Goal: Transaction & Acquisition: Register for event/course

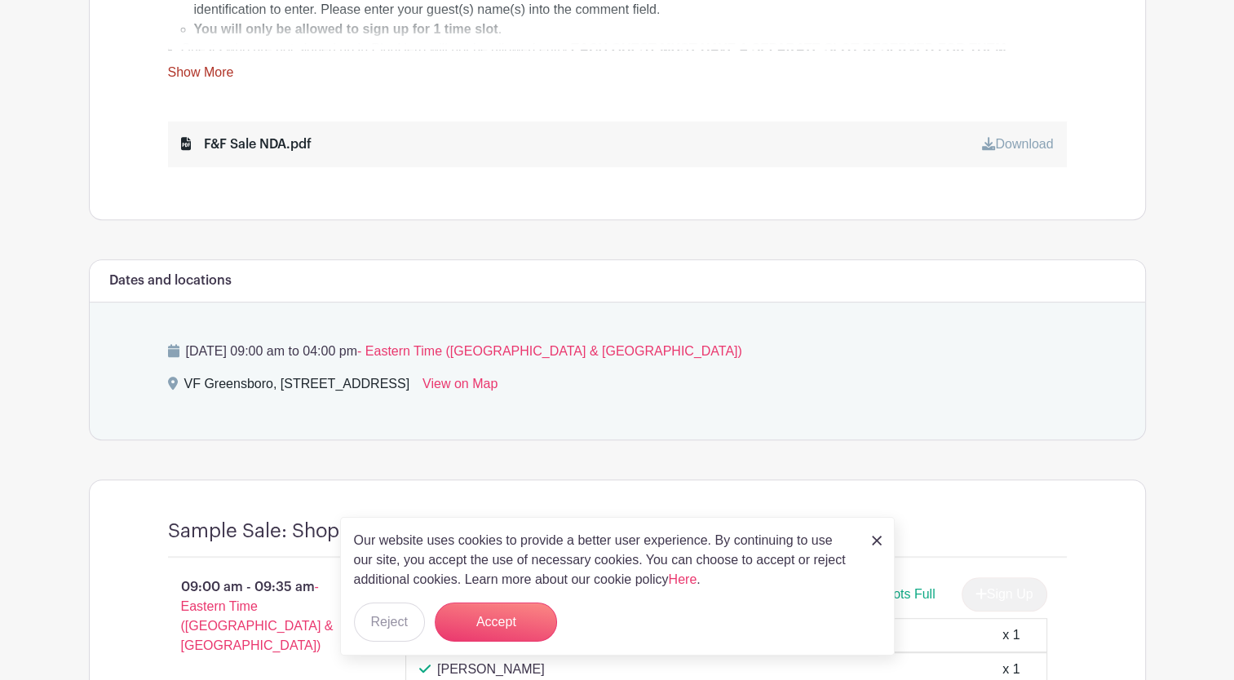
scroll to position [860, 0]
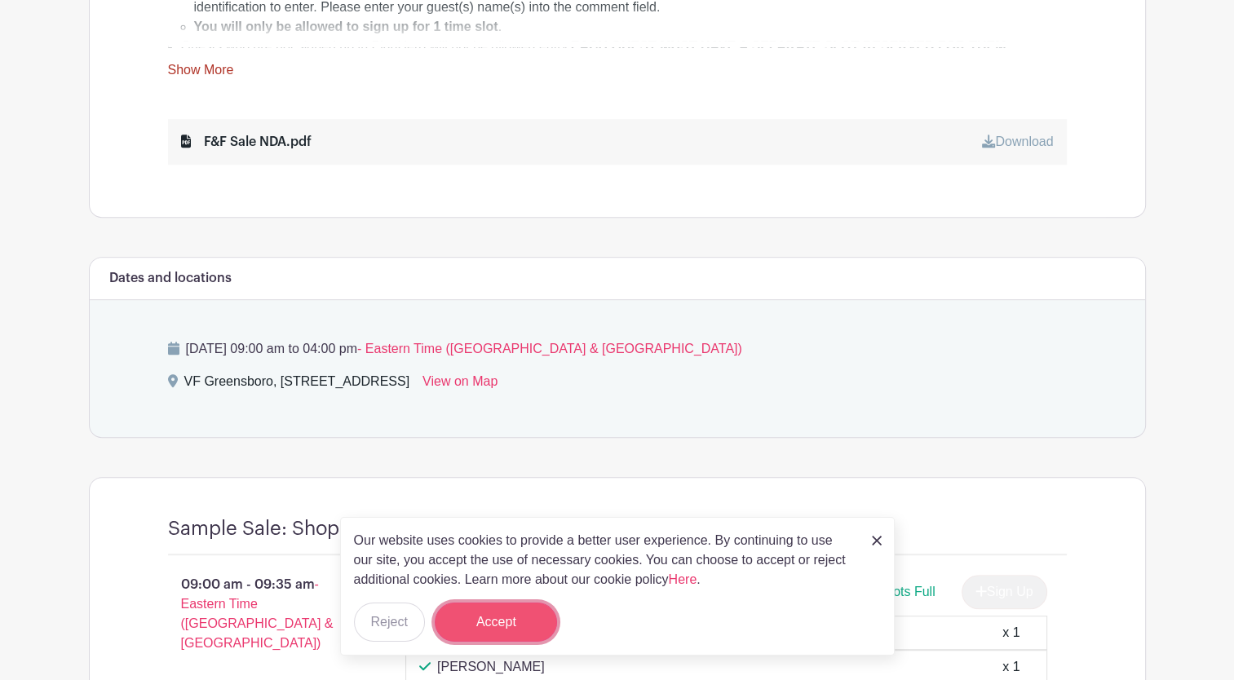
click at [539, 629] on button "Accept" at bounding box center [496, 622] width 122 height 39
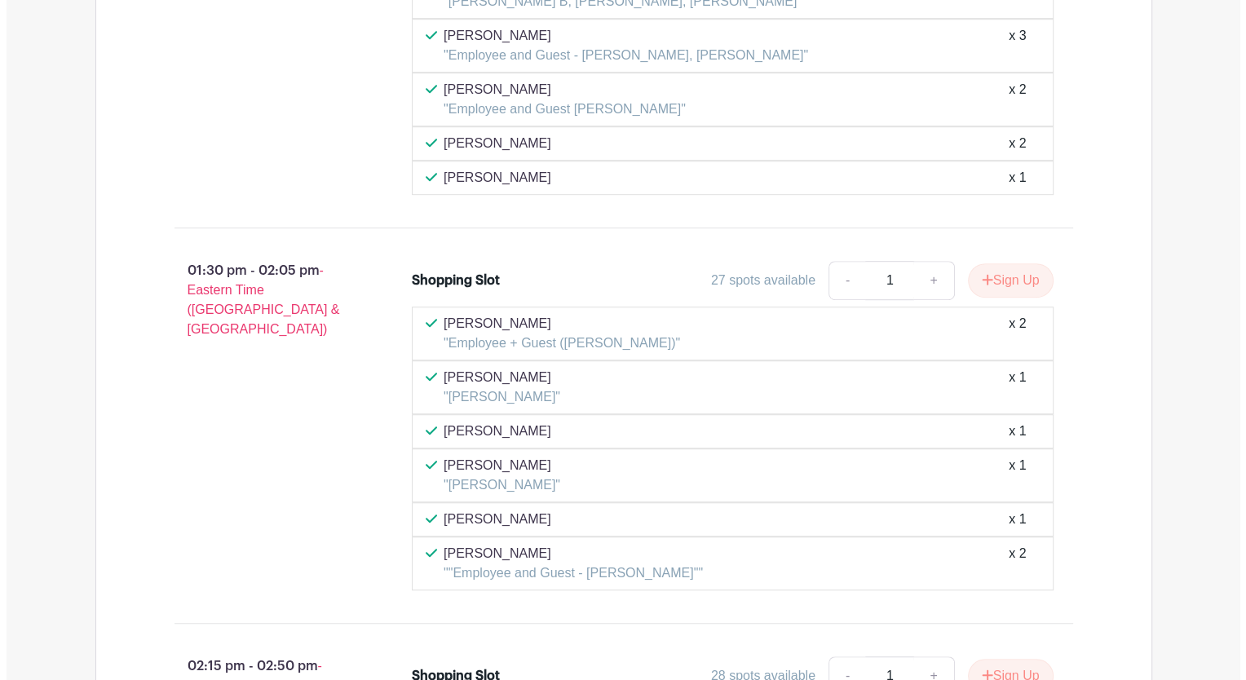
scroll to position [7253, 0]
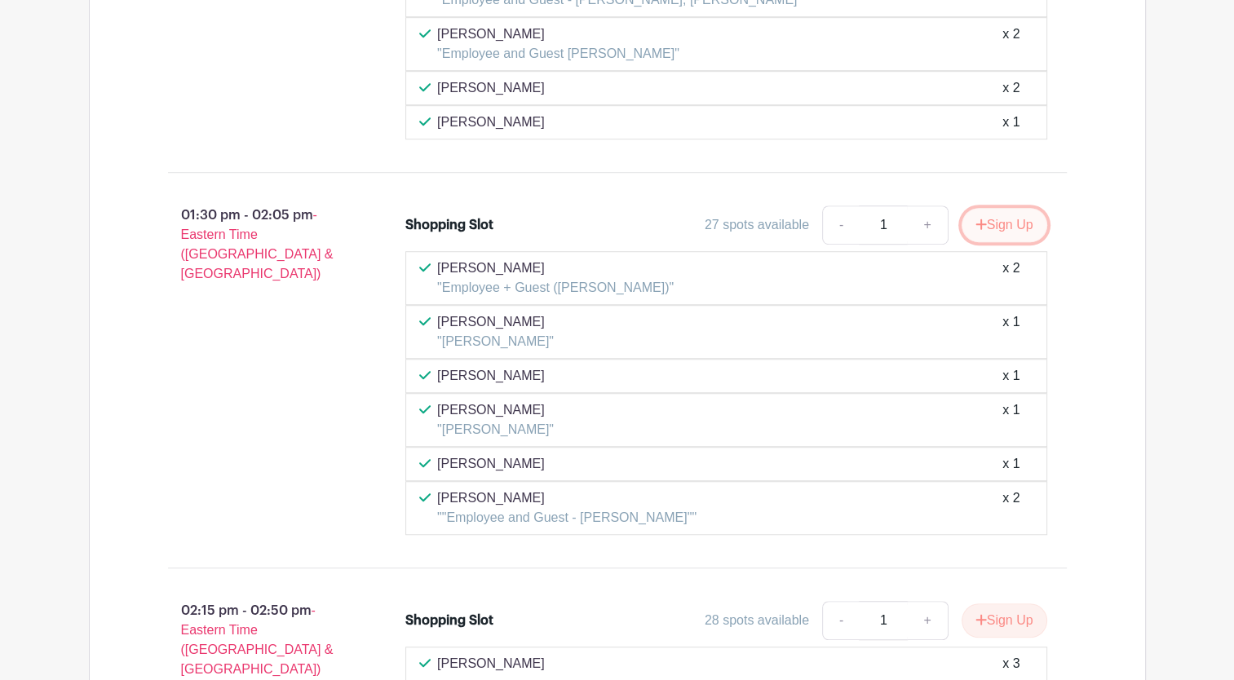
click at [1006, 208] on button "Sign Up" at bounding box center [1004, 225] width 86 height 34
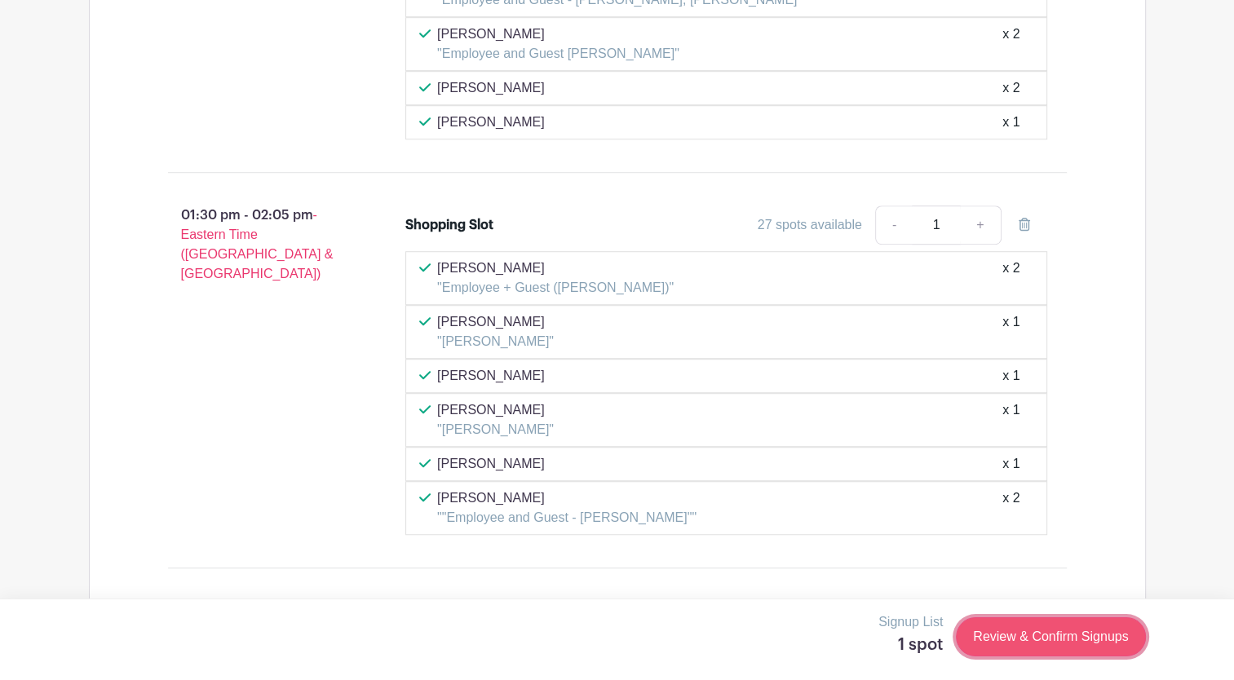
click at [1036, 637] on link "Review & Confirm Signups" at bounding box center [1050, 636] width 189 height 39
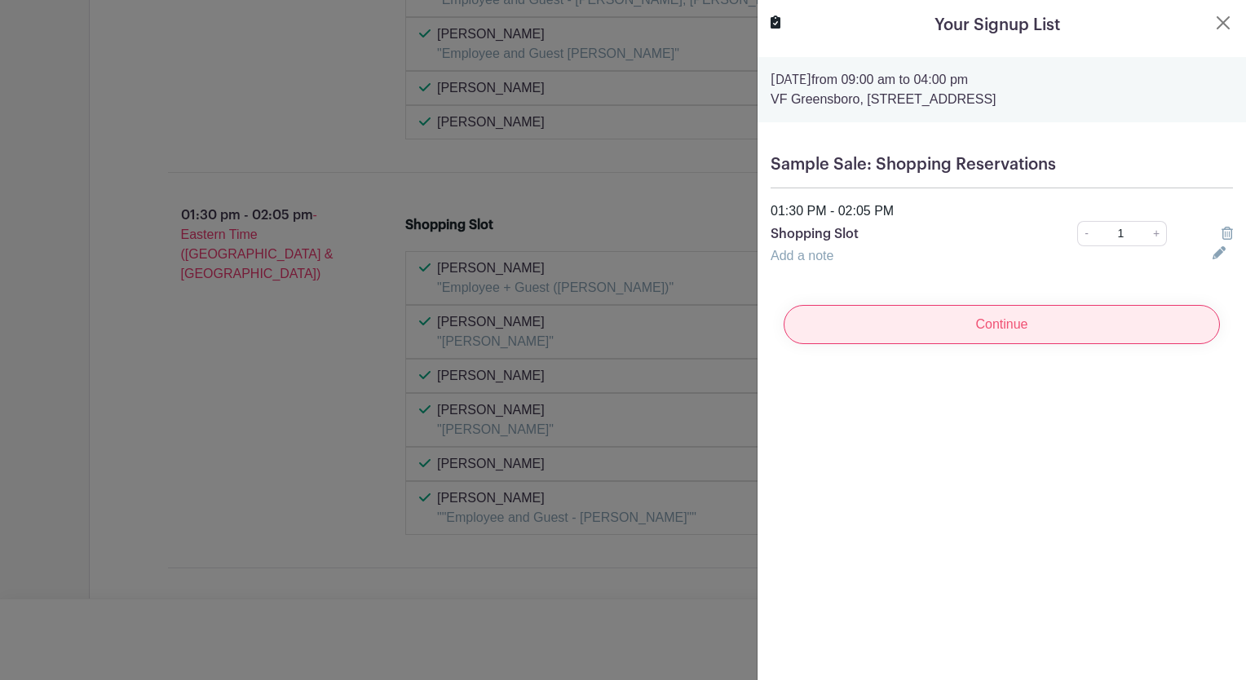
click at [1020, 331] on input "Continue" at bounding box center [1002, 324] width 436 height 39
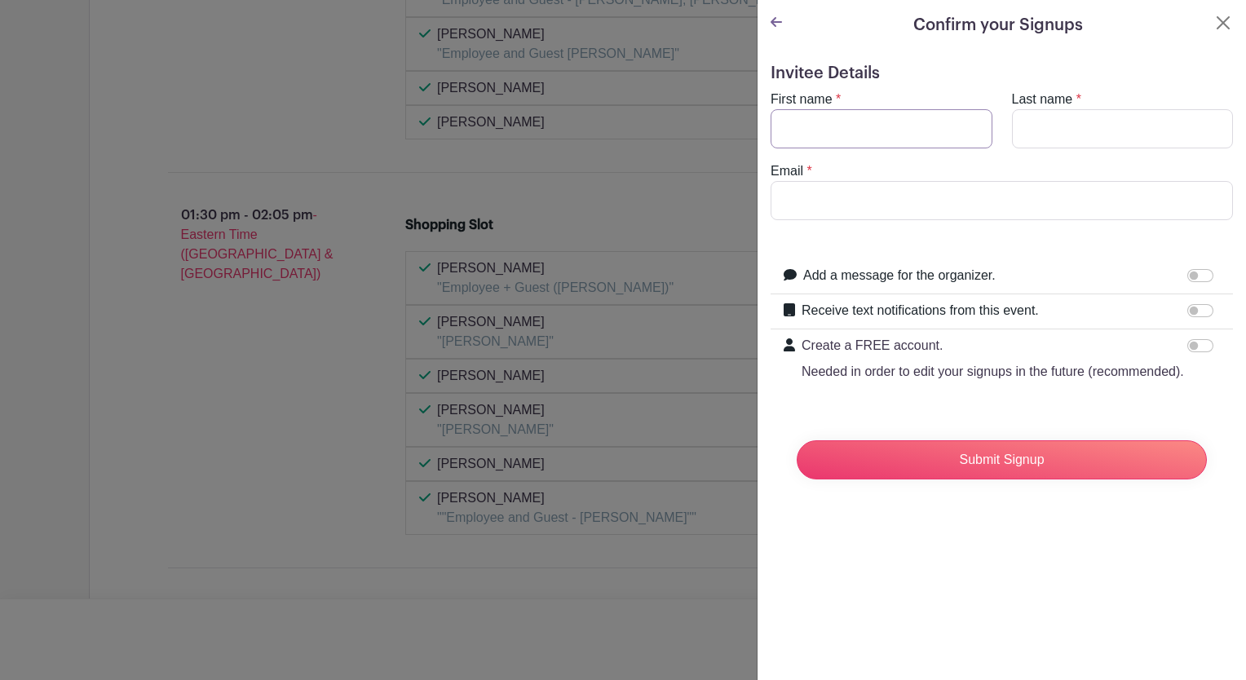
click at [826, 112] on input "First name" at bounding box center [882, 128] width 222 height 39
type input "[PERSON_NAME]"
type input "k"
type input "[PERSON_NAME][EMAIL_ADDRESS][DOMAIN_NAME]"
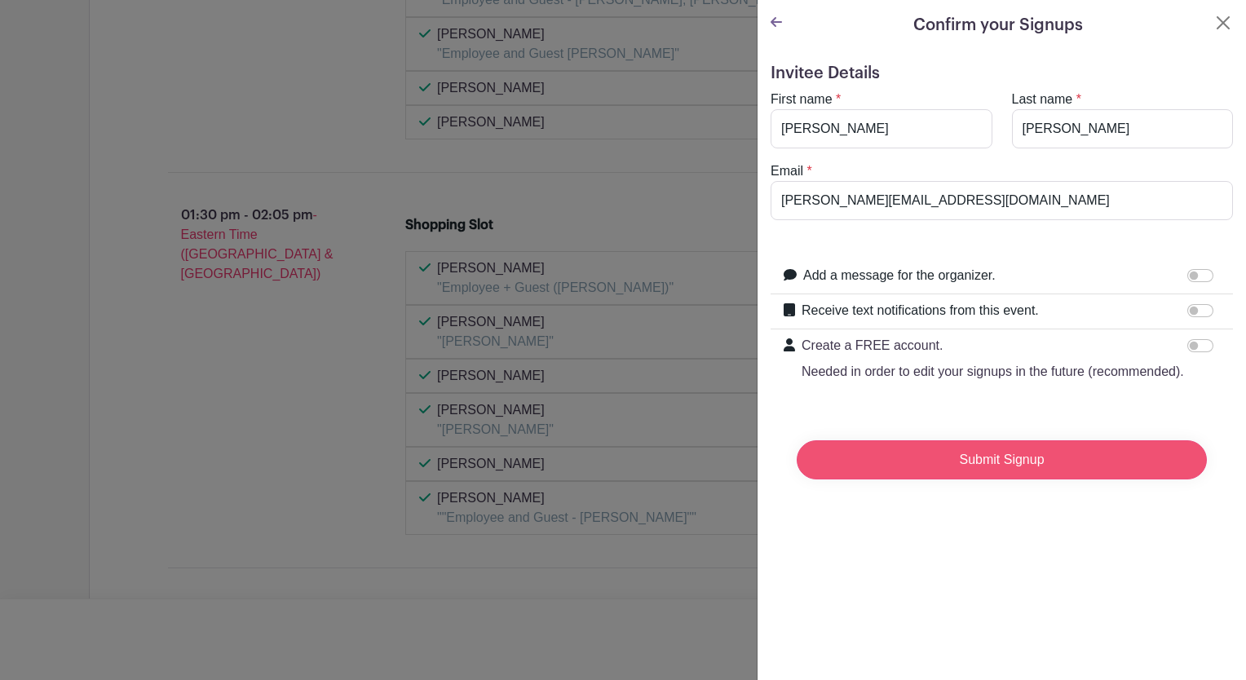
click at [938, 479] on input "Submit Signup" at bounding box center [1002, 459] width 410 height 39
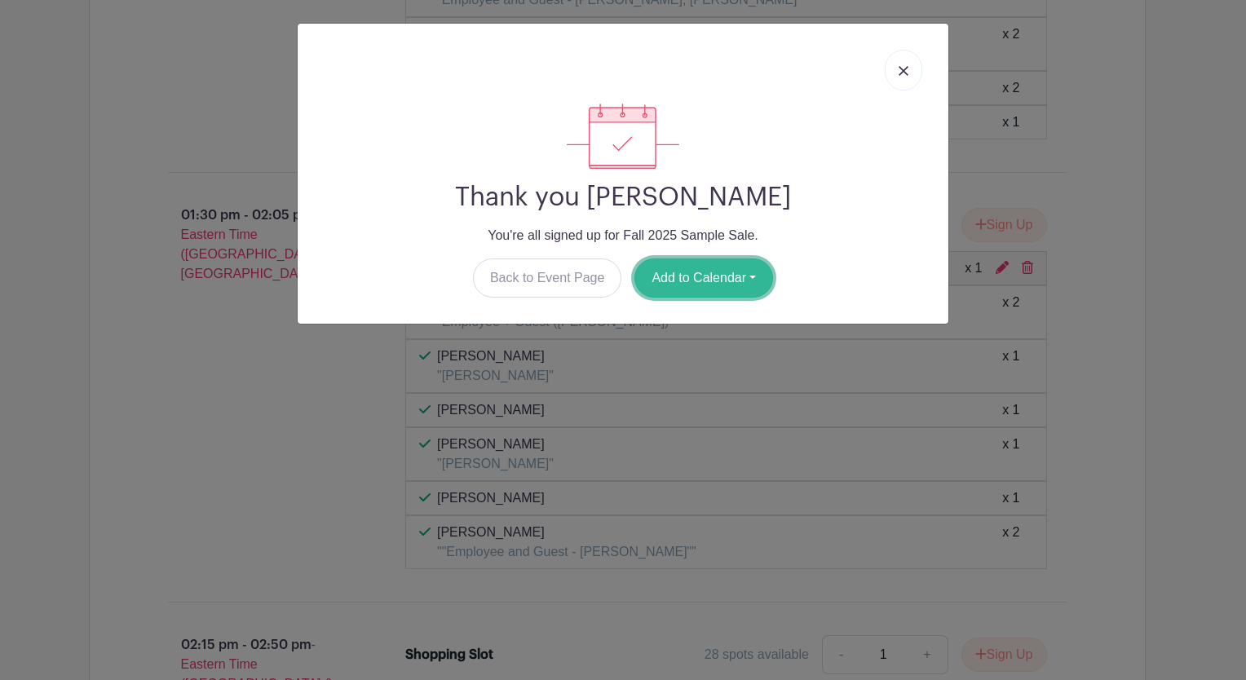
click at [747, 266] on button "Add to Calendar" at bounding box center [703, 277] width 139 height 39
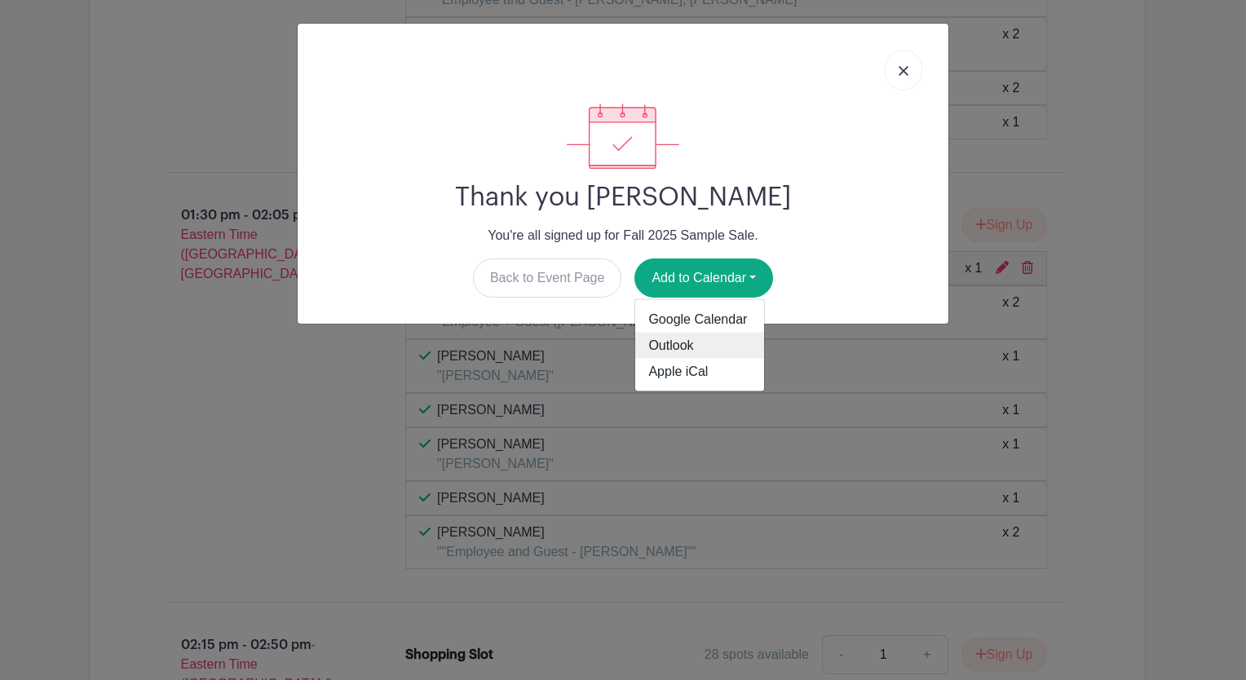
click at [717, 343] on link "Outlook" at bounding box center [699, 346] width 129 height 26
